Goal: Transaction & Acquisition: Purchase product/service

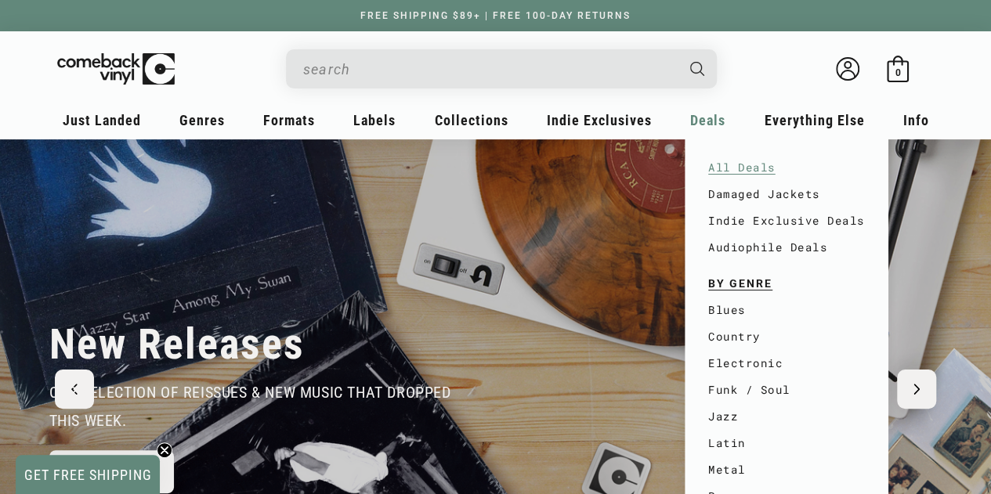
click at [744, 164] on link "All Deals" at bounding box center [786, 167] width 157 height 27
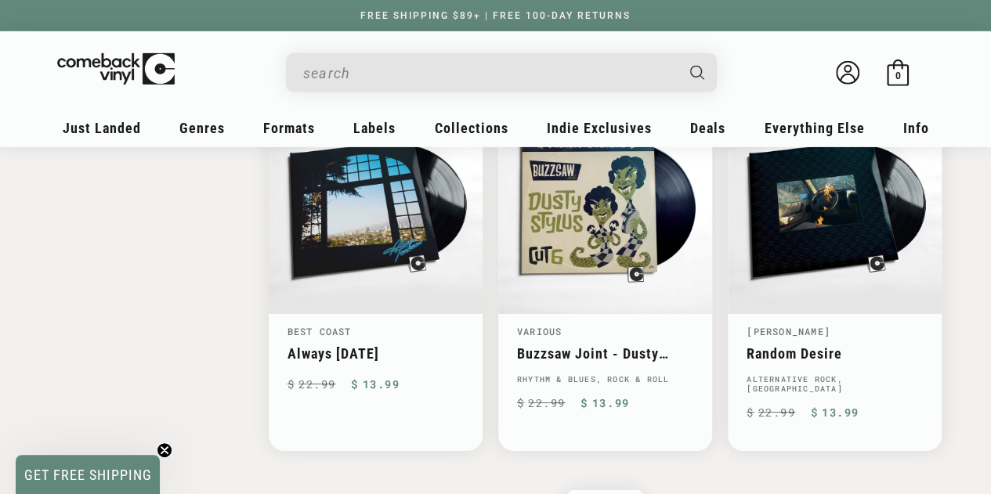
scroll to position [2586, 0]
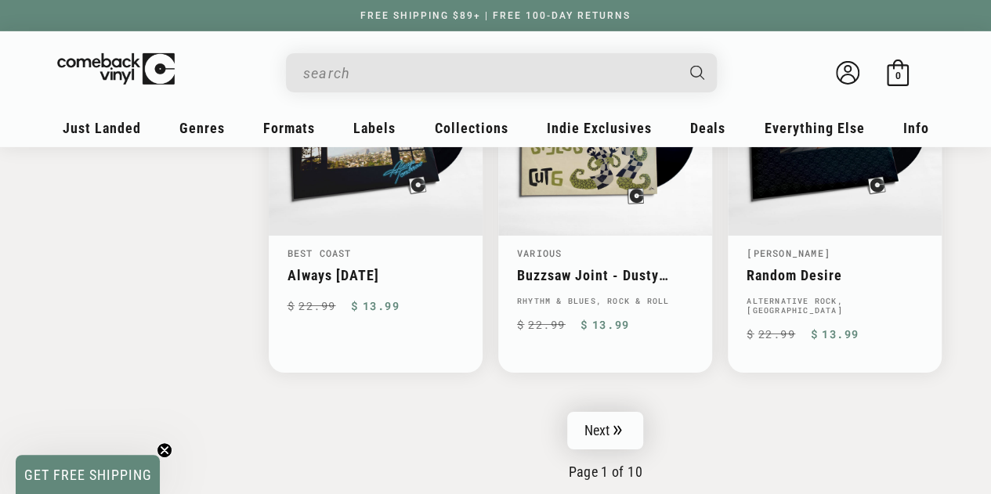
click at [606, 412] on link "Next" at bounding box center [605, 431] width 77 height 38
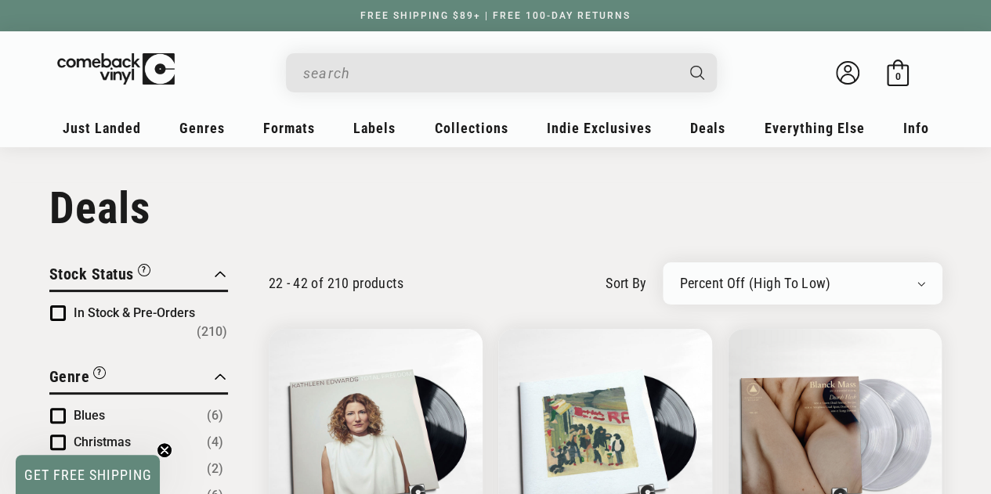
click at [404, 78] on input "When autocomplete results are available use up and down arrows to review and en…" at bounding box center [488, 73] width 371 height 32
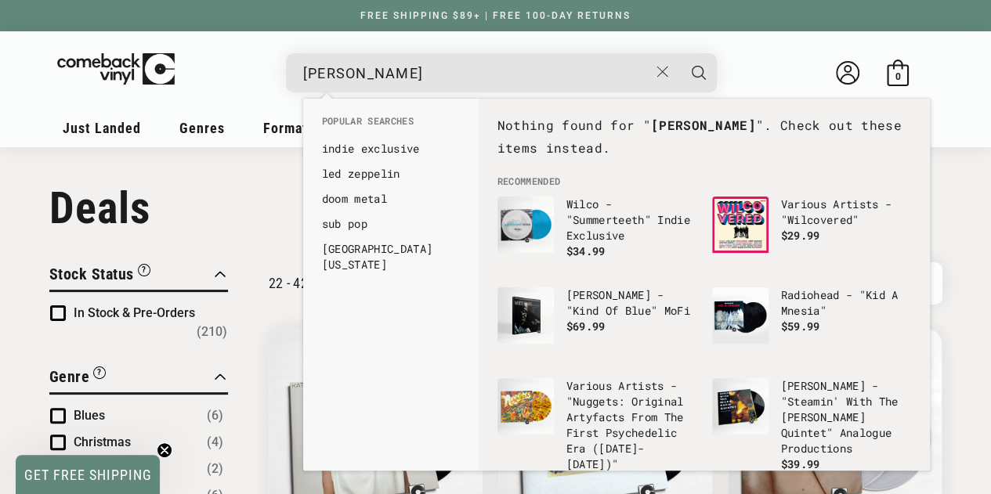
type input "bobie gentry"
click at [679, 53] on button "Search" at bounding box center [698, 72] width 39 height 39
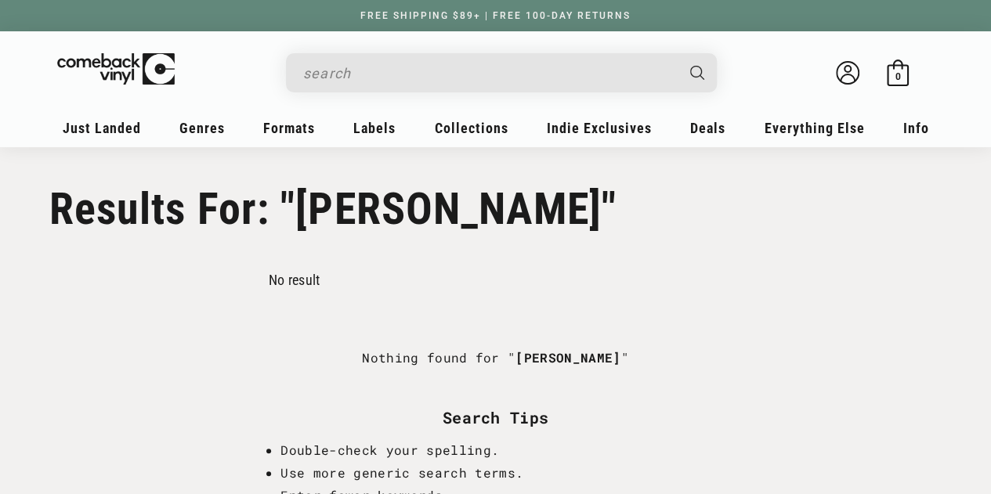
type input "[PERSON_NAME]"
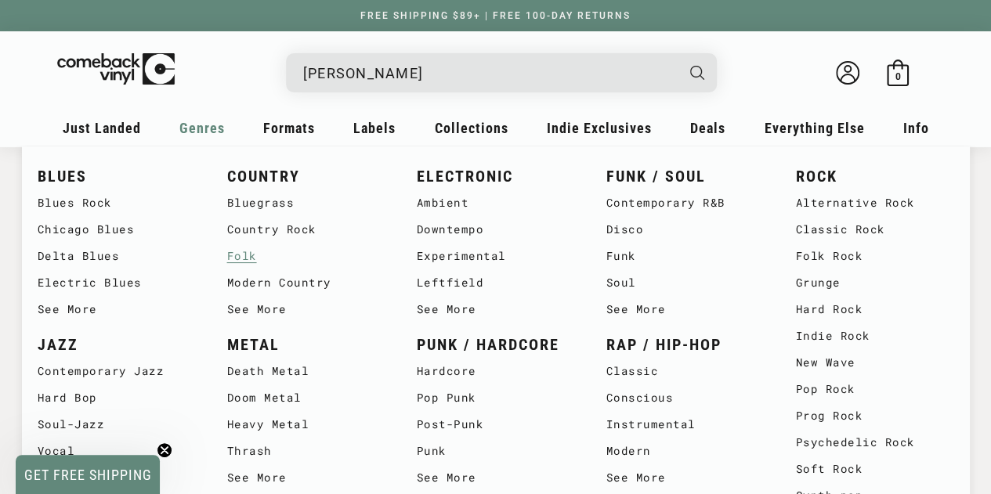
click at [239, 255] on link "Folk" at bounding box center [306, 256] width 158 height 27
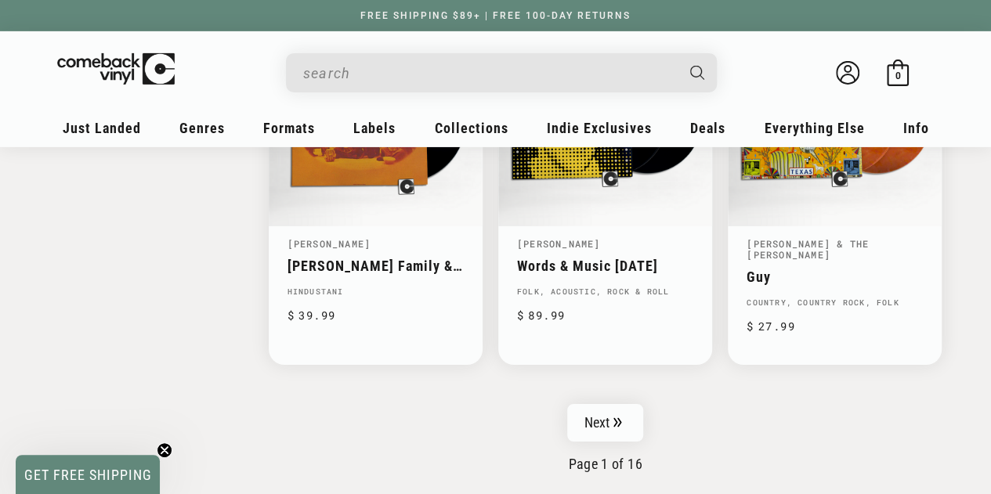
scroll to position [2664, 0]
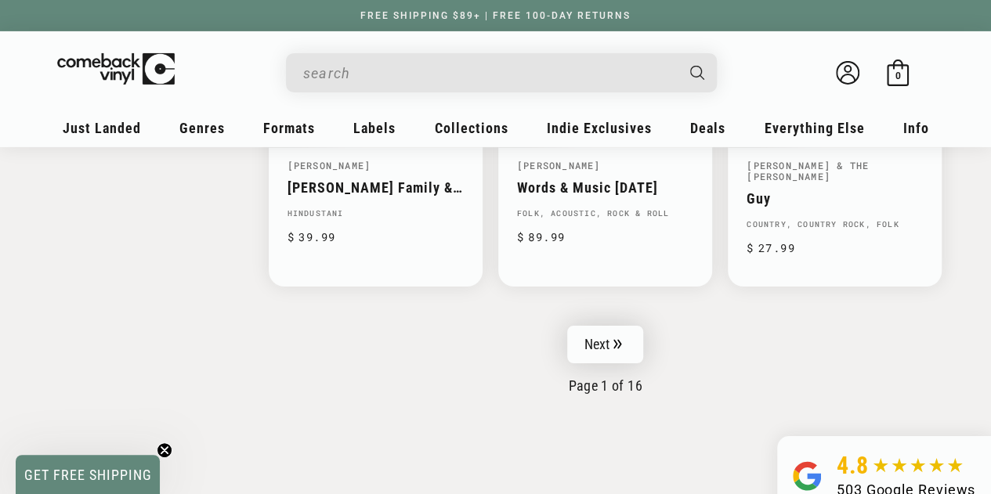
click at [608, 326] on link "Next" at bounding box center [605, 345] width 77 height 38
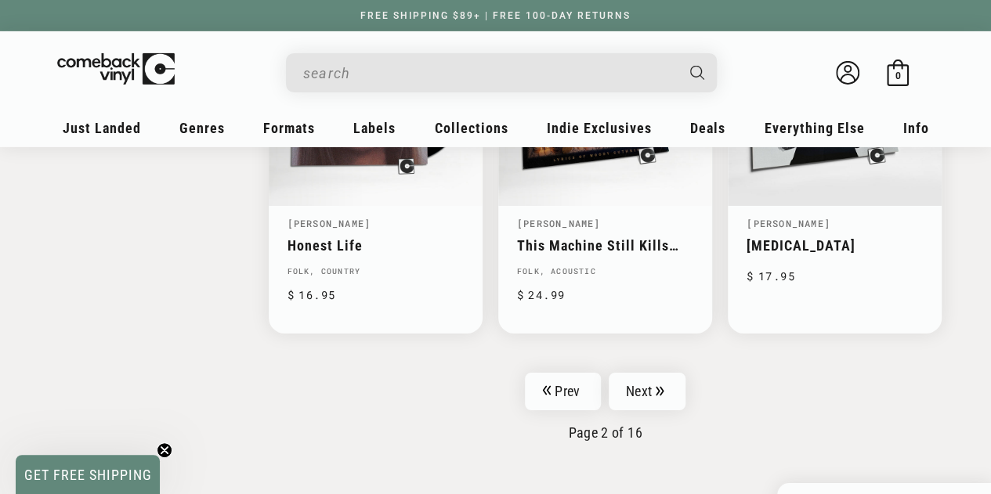
scroll to position [2664, 0]
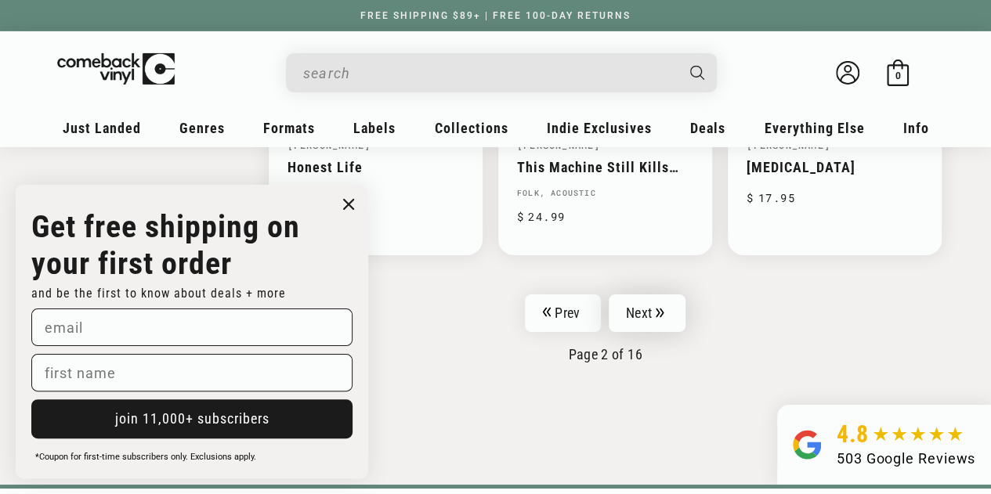
click at [635, 307] on link "Next" at bounding box center [647, 314] width 77 height 38
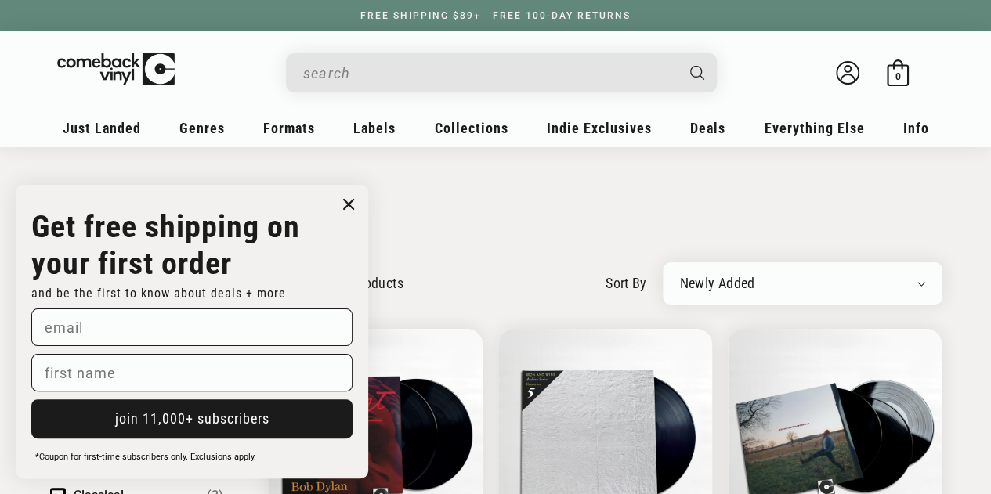
click at [347, 200] on icon "Close dialog" at bounding box center [348, 204] width 9 height 9
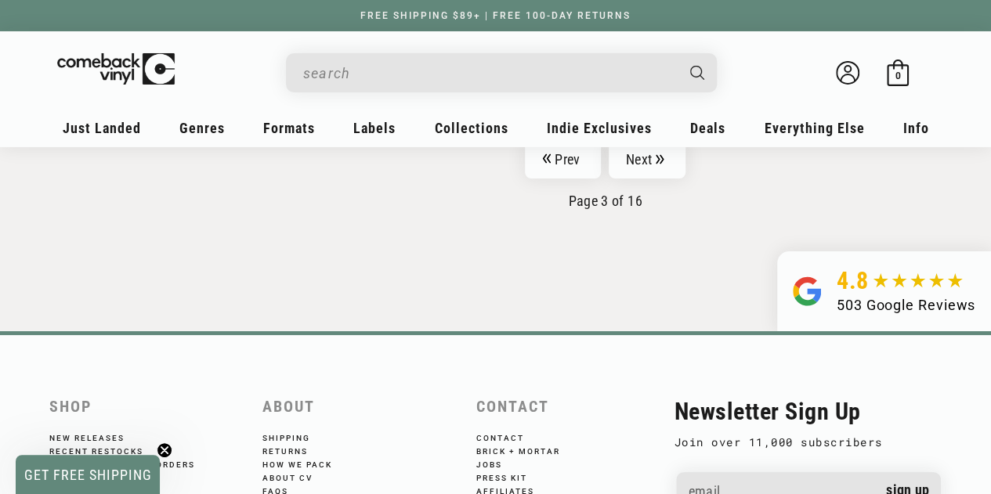
scroll to position [2664, 0]
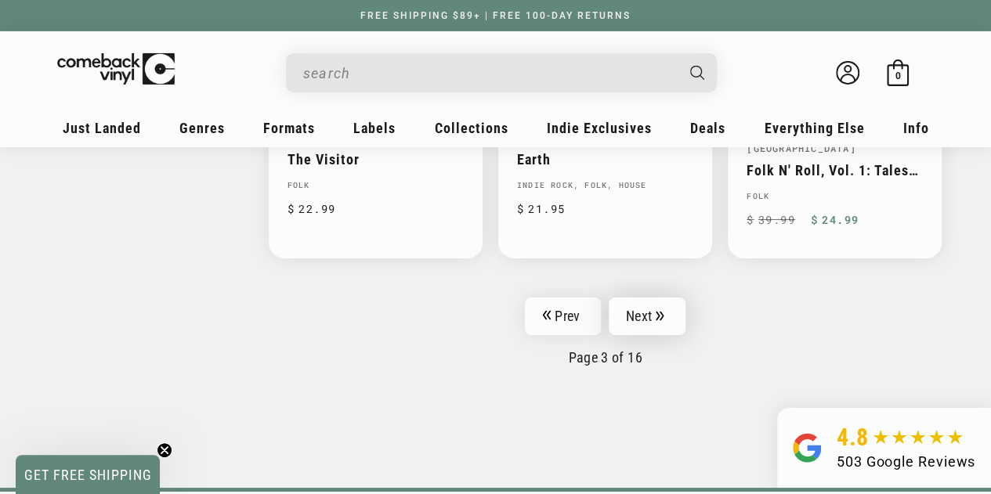
click at [636, 298] on link "Next" at bounding box center [647, 317] width 77 height 38
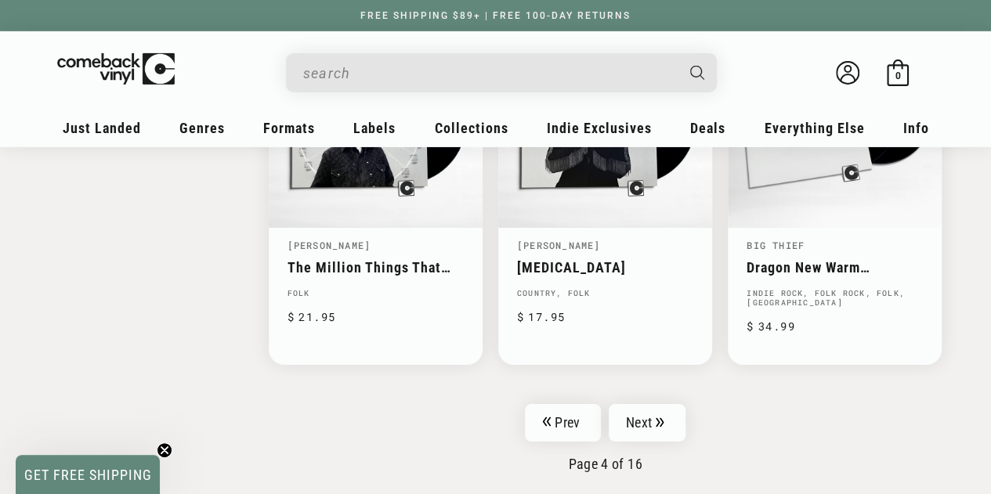
scroll to position [2743, 0]
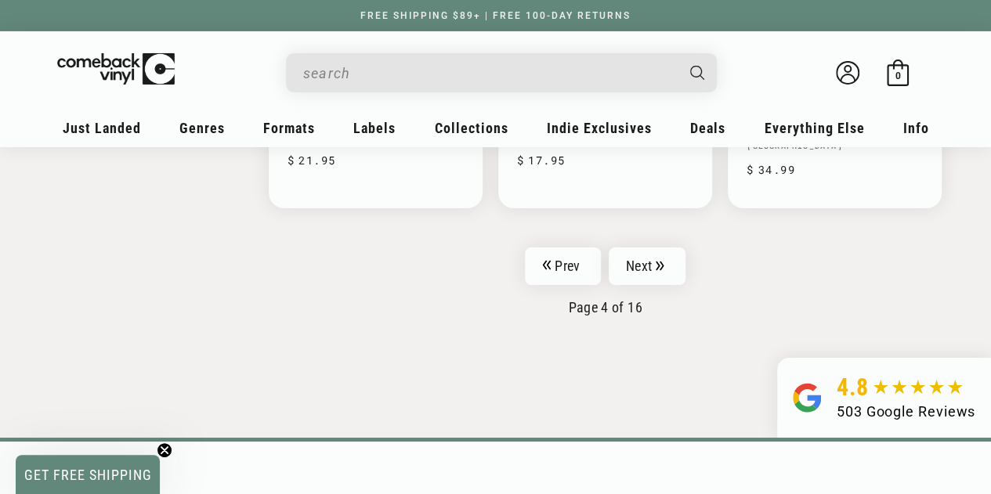
click at [405, 72] on input "When autocomplete results are available use up and down arrows to review and en…" at bounding box center [488, 73] width 371 height 32
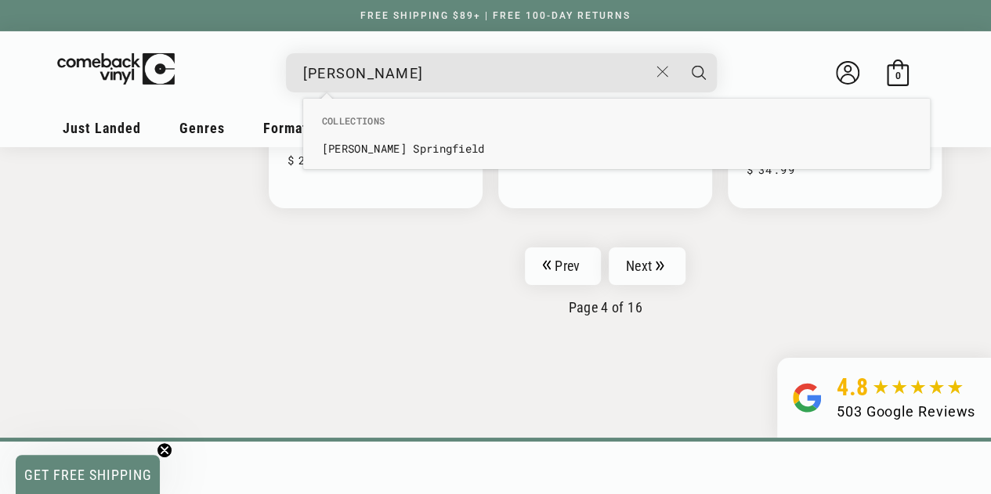
type input "[PERSON_NAME]"
click at [679, 53] on button "Search" at bounding box center [698, 72] width 39 height 39
click at [697, 68] on icon "Search" at bounding box center [699, 73] width 14 height 14
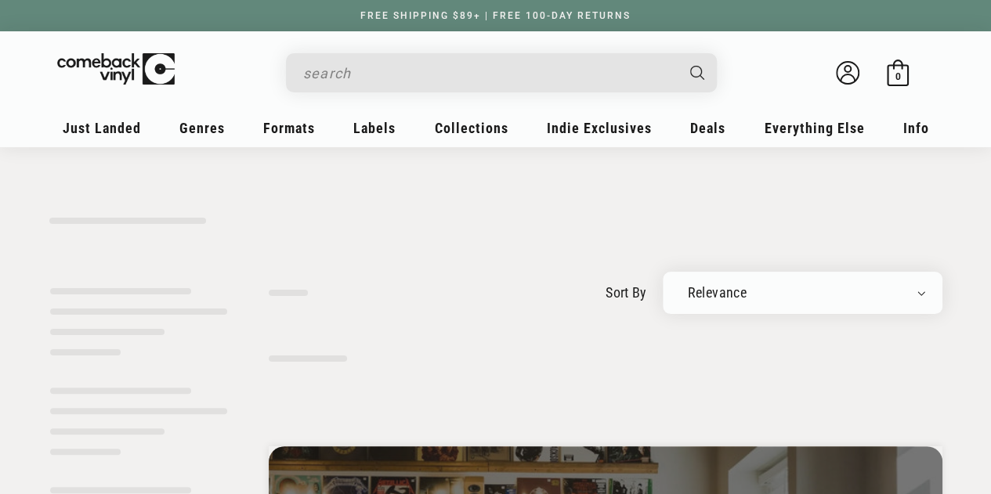
type input "[PERSON_NAME]"
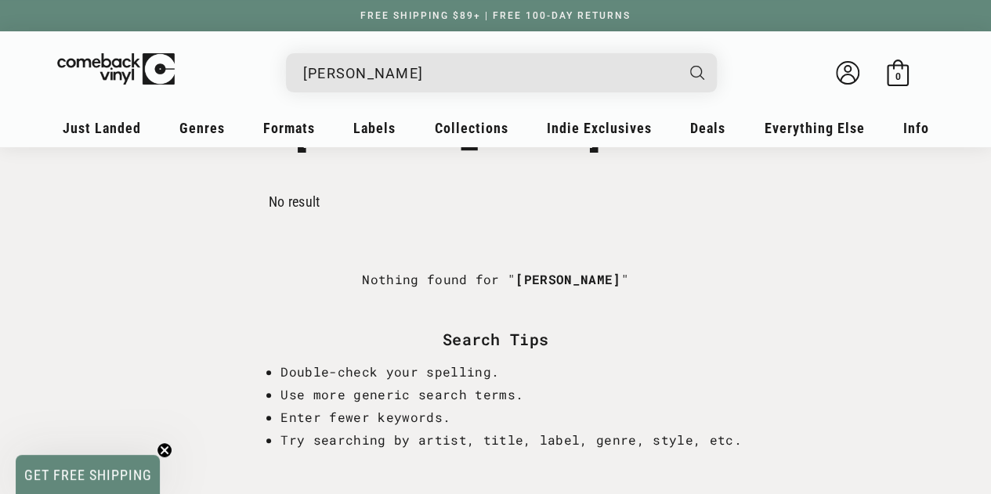
scroll to position [157, 0]
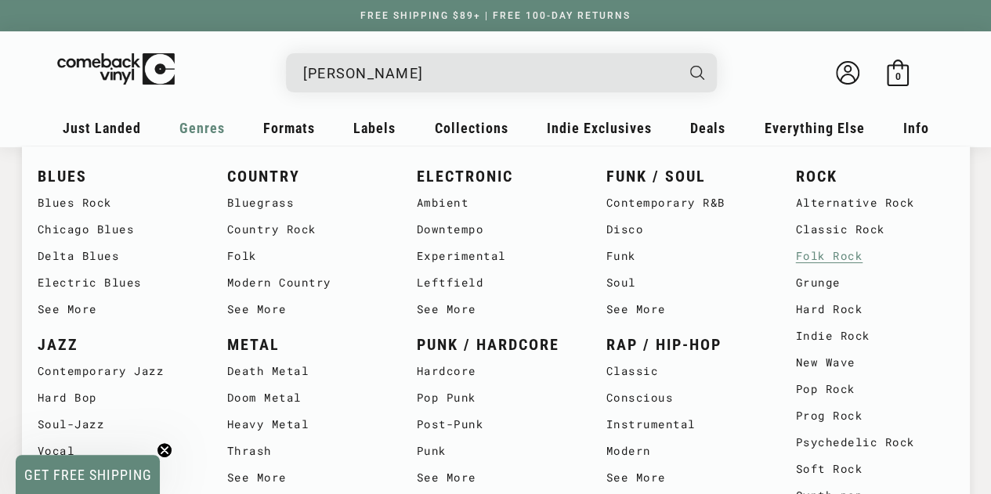
click at [849, 253] on link "Folk Rock" at bounding box center [875, 256] width 158 height 27
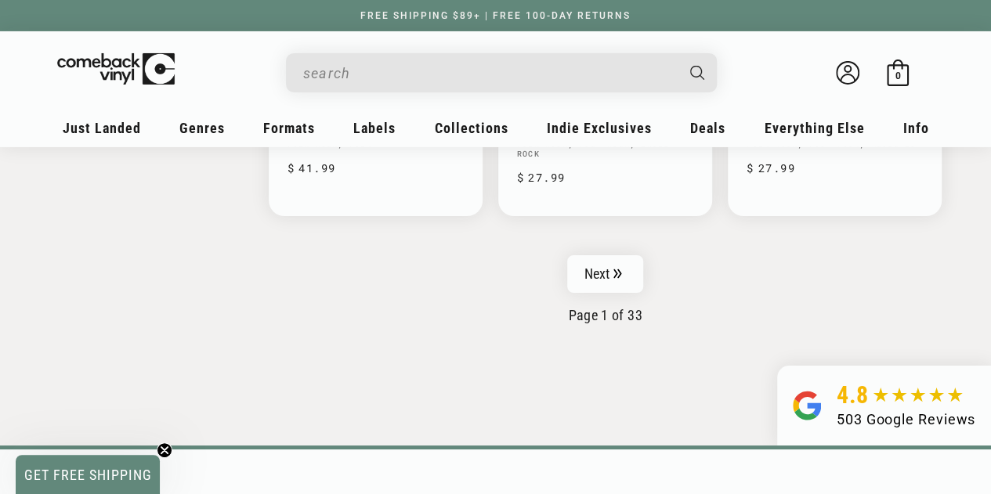
scroll to position [2821, 0]
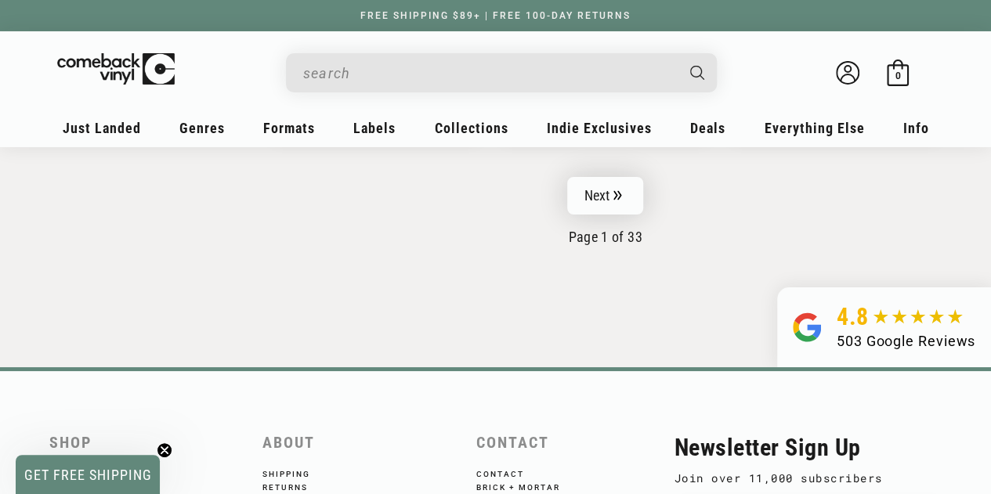
click at [596, 177] on link "Next" at bounding box center [605, 196] width 77 height 38
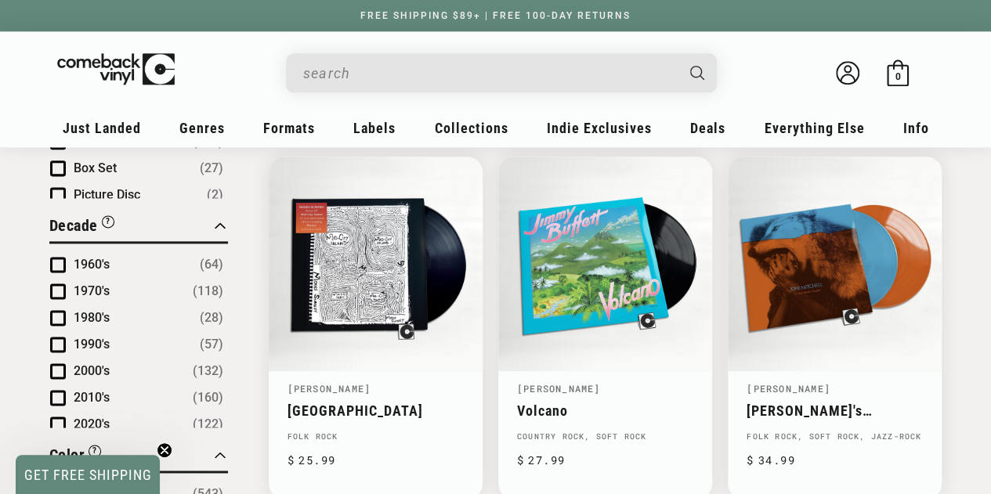
scroll to position [1019, 0]
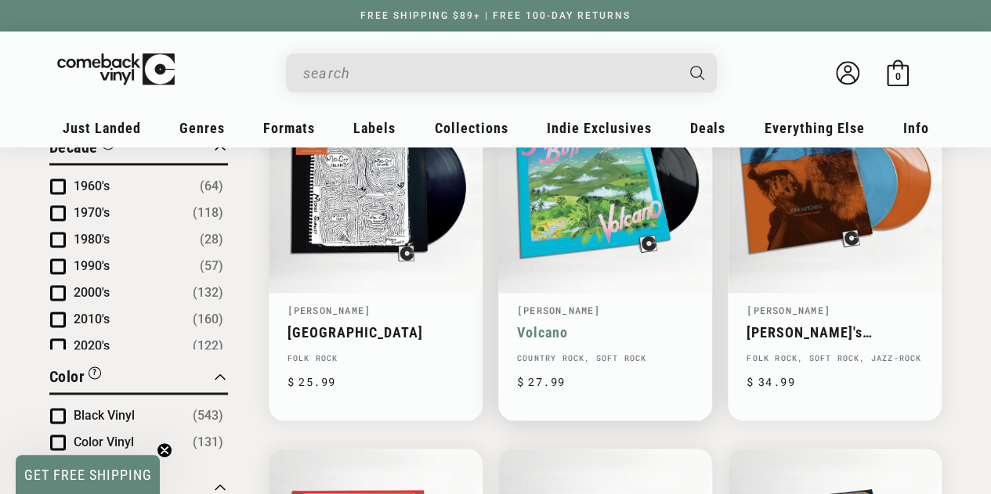
click at [566, 324] on link "Volcano" at bounding box center [605, 332] width 176 height 16
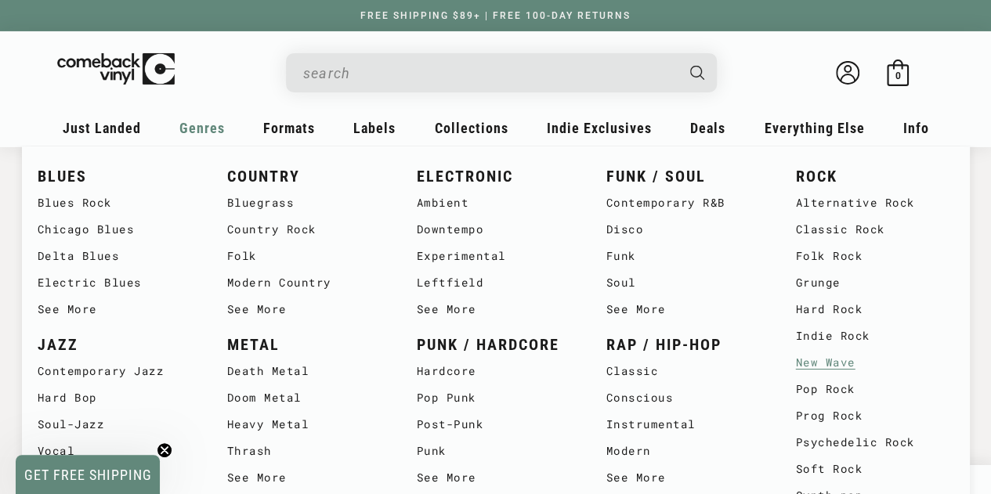
scroll to position [3057, 0]
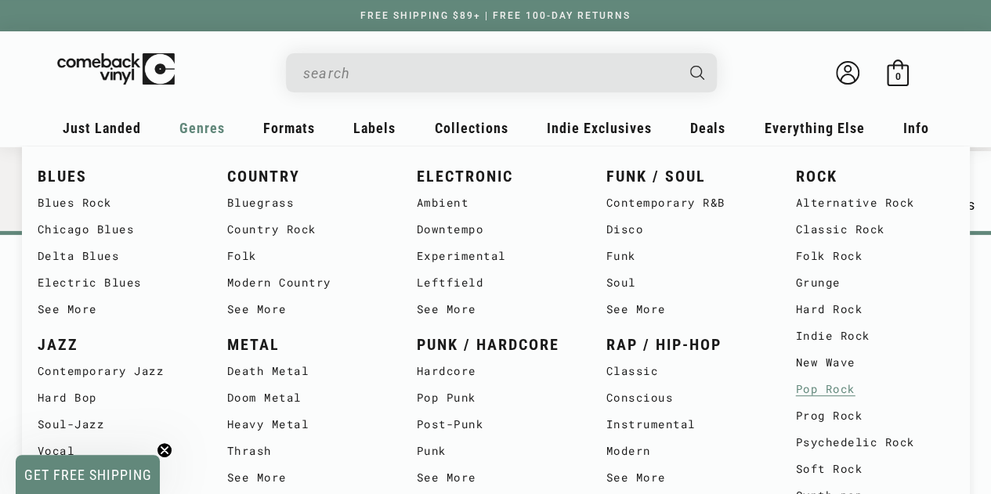
click at [835, 389] on link "Pop Rock" at bounding box center [875, 389] width 158 height 27
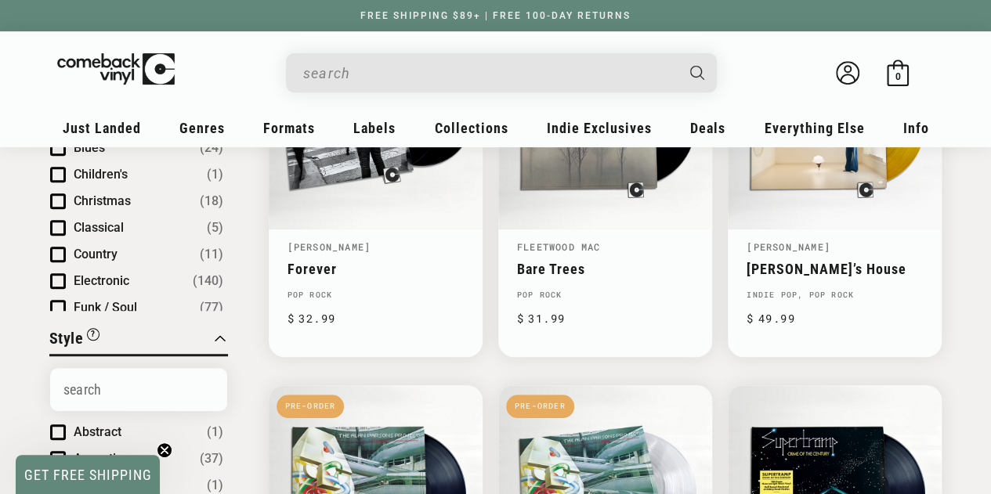
scroll to position [235, 0]
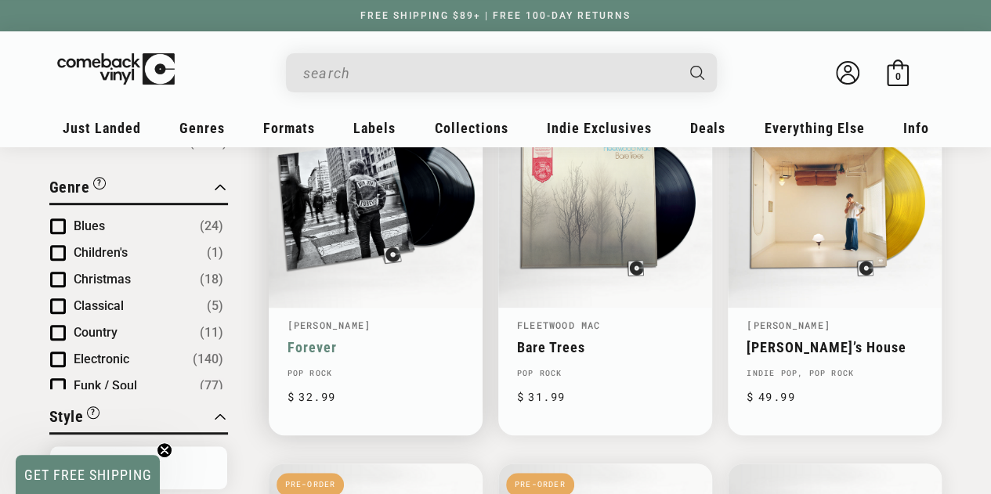
click at [364, 339] on link "Forever" at bounding box center [376, 347] width 176 height 16
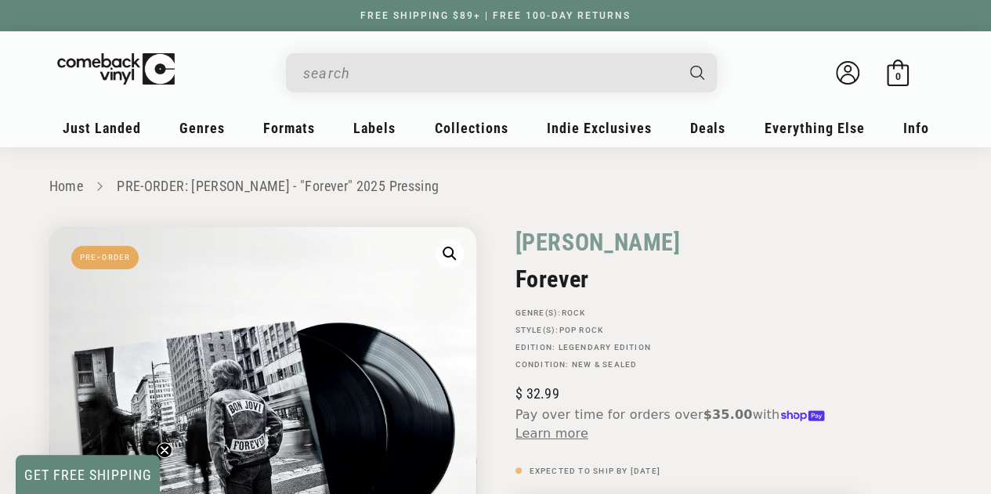
click at [392, 71] on input "When autocomplete results are available use up and down arrows to review and en…" at bounding box center [488, 73] width 371 height 32
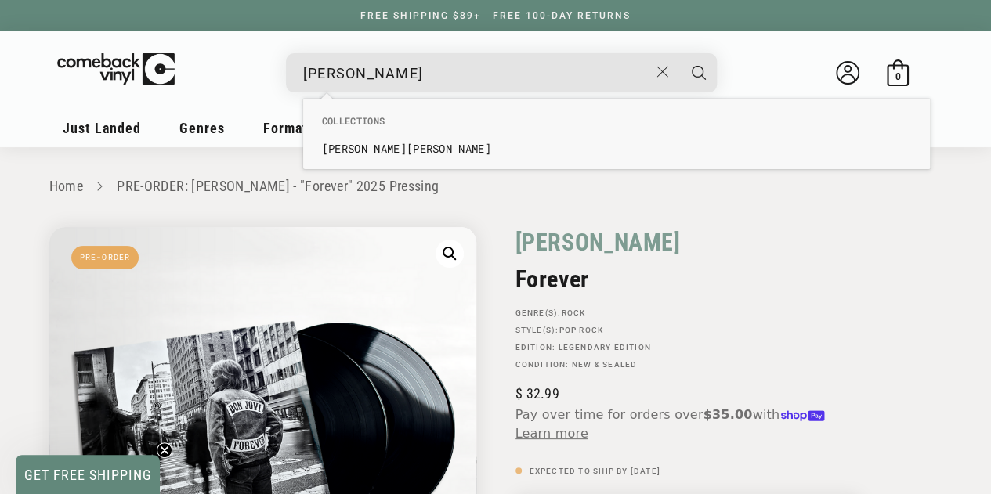
type input "gentry"
click at [679, 53] on button "Search" at bounding box center [698, 72] width 39 height 39
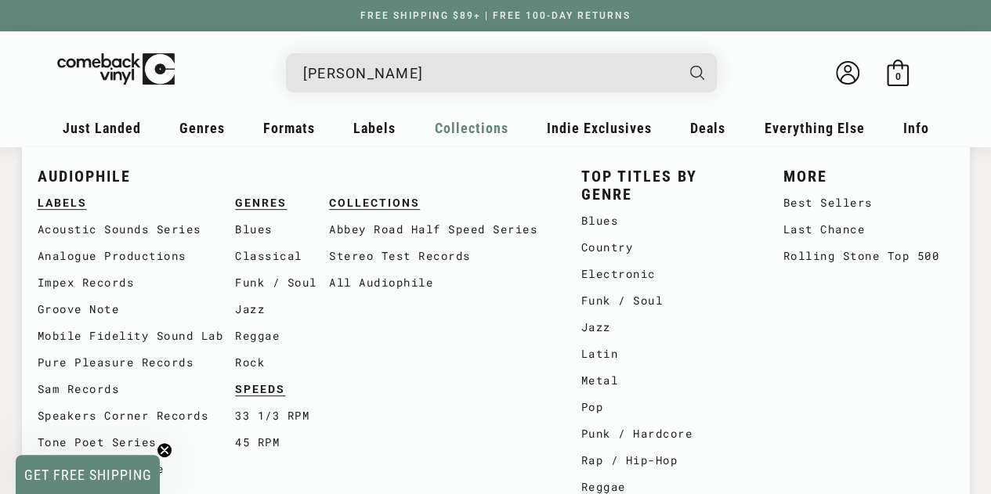
scroll to position [78, 0]
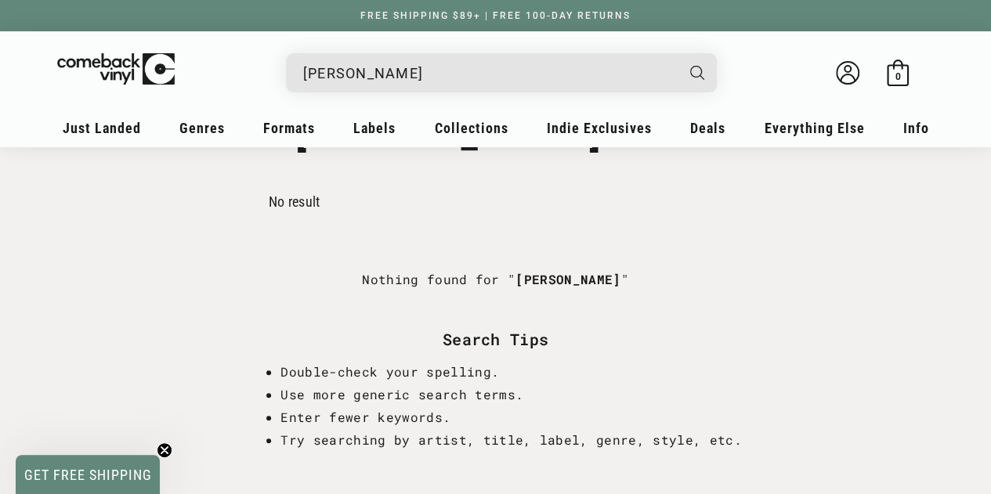
drag, startPoint x: 357, startPoint y: 73, endPoint x: 283, endPoint y: 71, distance: 74.5
click at [283, 71] on details-modal "gentry See all results... 0 results 0 results" at bounding box center [501, 72] width 643 height 39
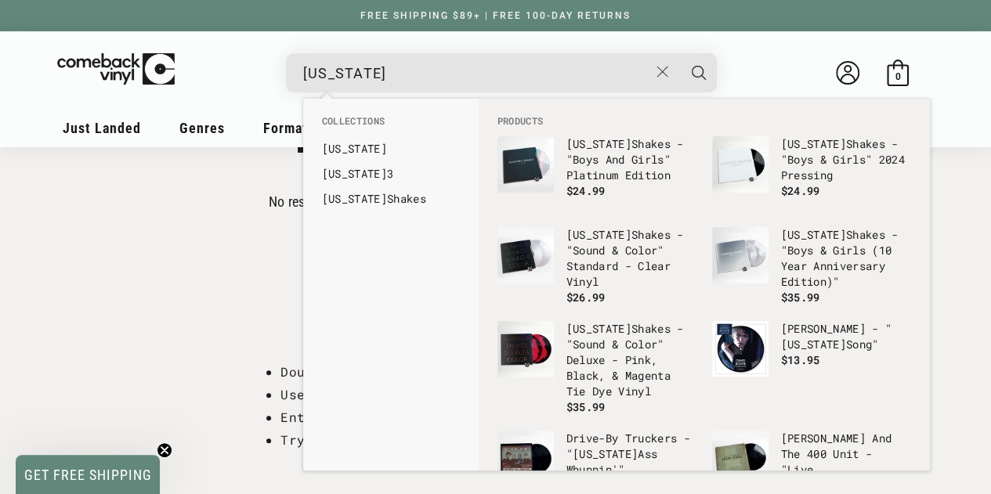
type input "alabama"
click at [679, 53] on button "Search" at bounding box center [698, 72] width 39 height 39
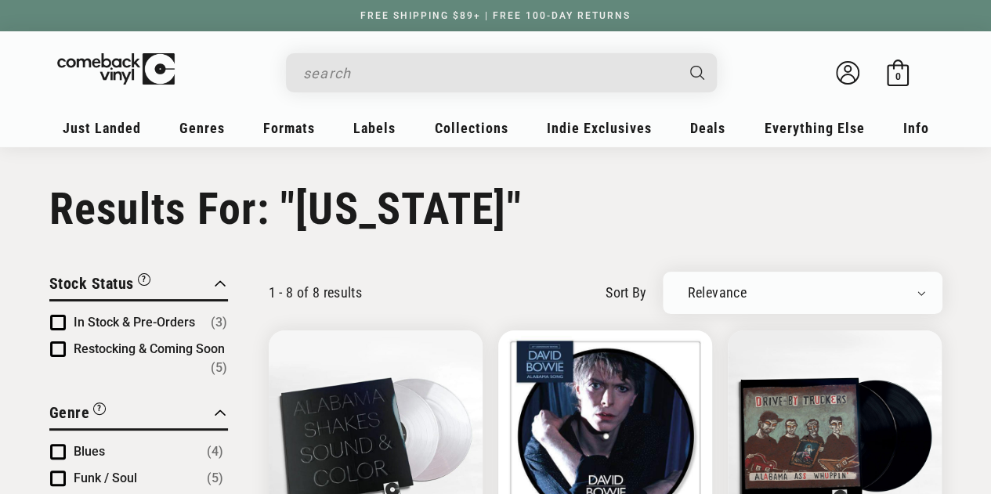
type input "[US_STATE]"
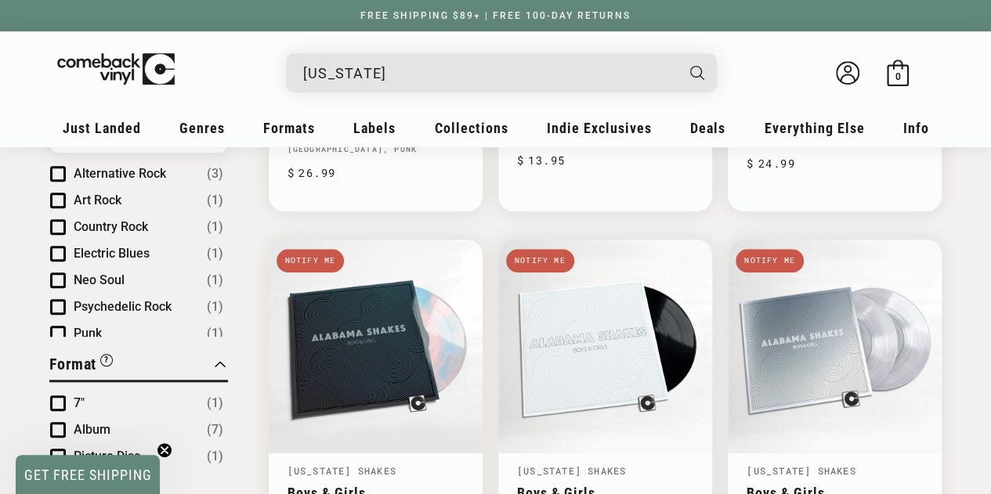
scroll to position [392, 0]
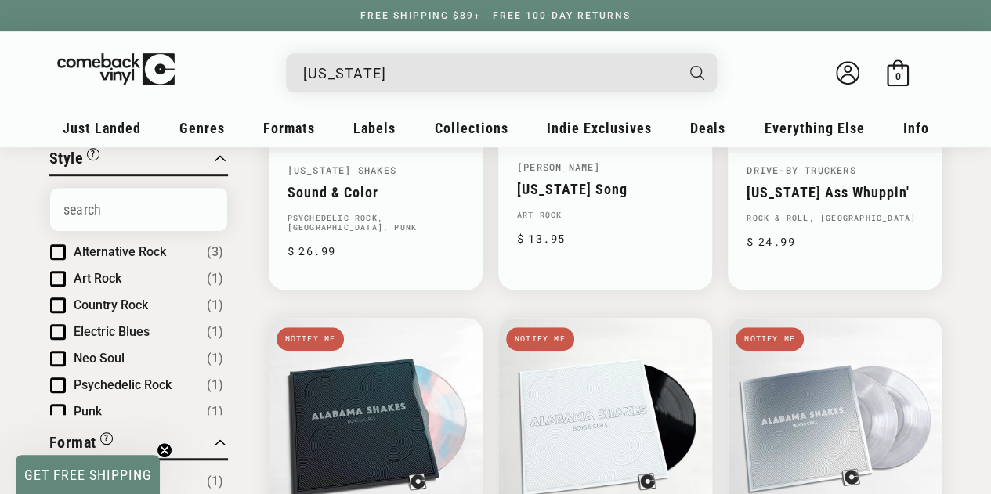
click at [122, 302] on span "Country Rock" at bounding box center [111, 305] width 74 height 15
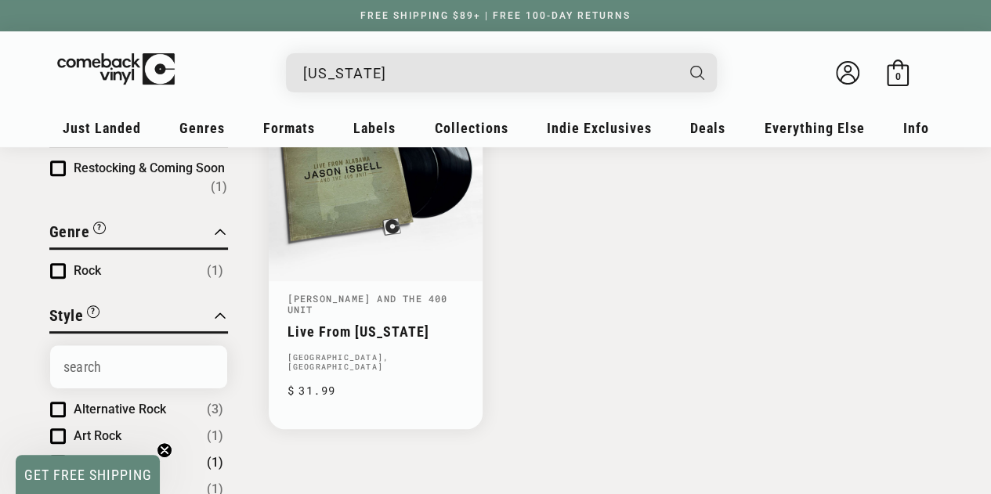
scroll to position [185, 0]
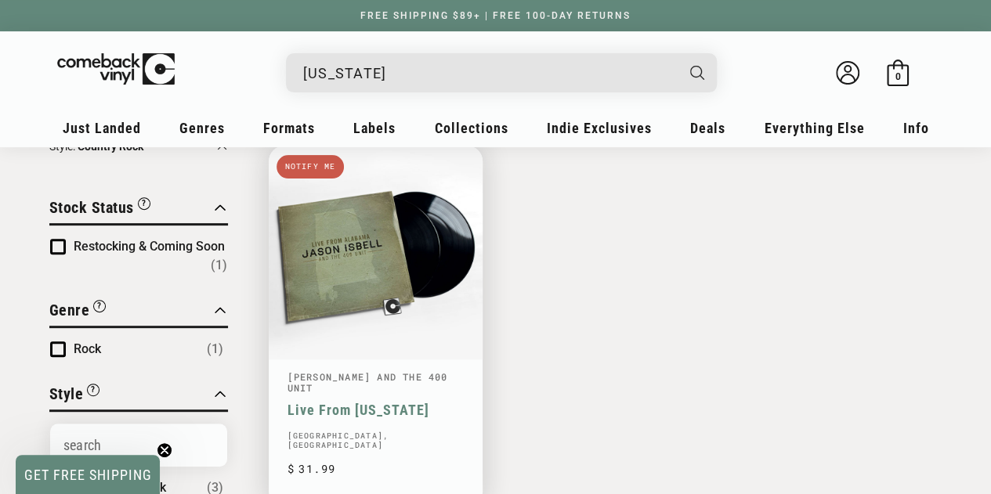
click at [408, 371] on link "[PERSON_NAME] And The 400 Unit" at bounding box center [368, 383] width 161 height 24
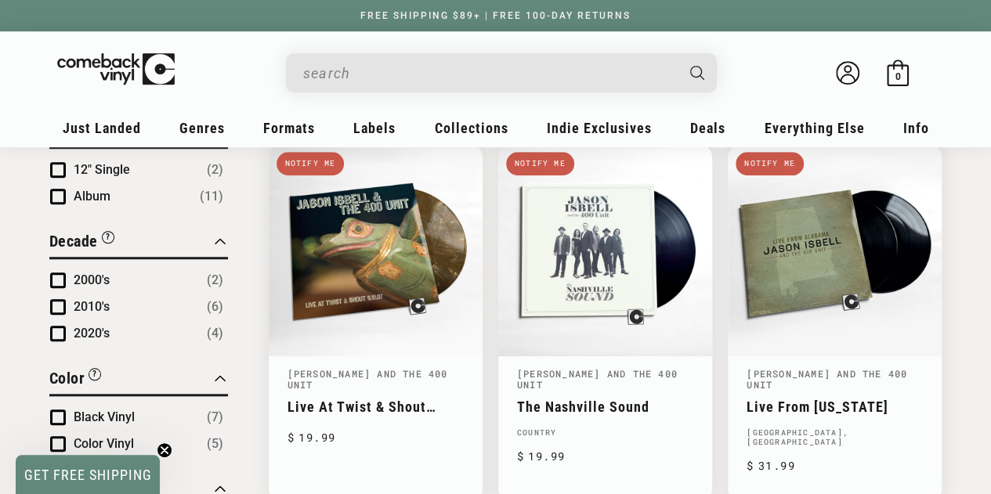
scroll to position [627, 0]
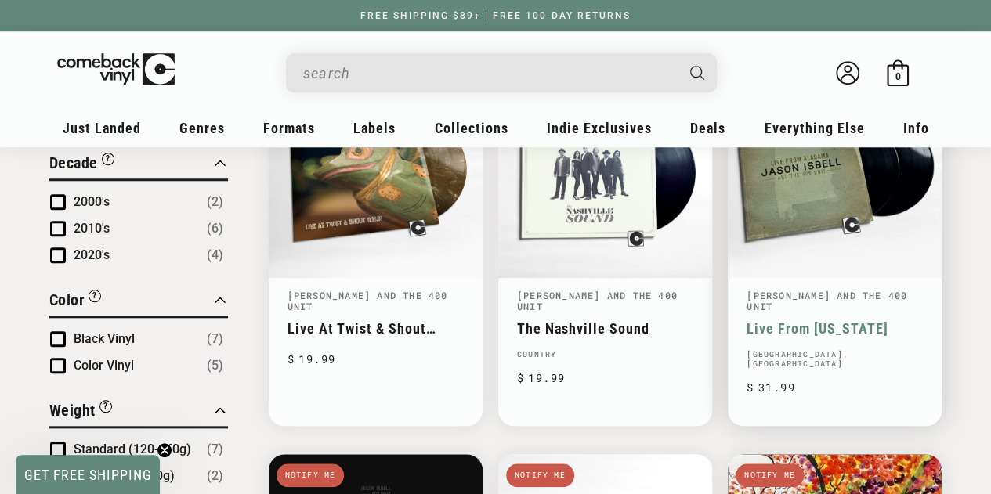
click at [810, 320] on link "Live From [US_STATE]" at bounding box center [835, 328] width 176 height 16
